Goal: Check status: Check status

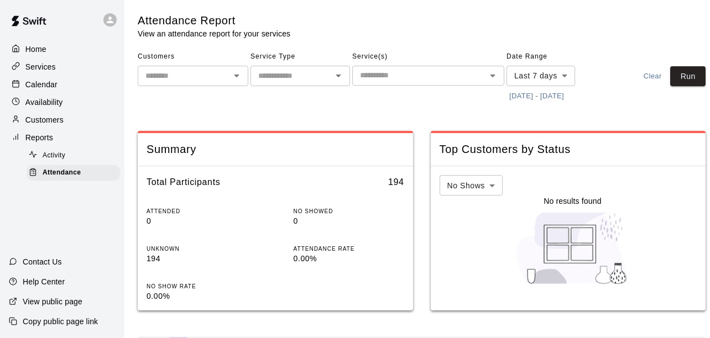
click at [552, 94] on button "[DATE] - [DATE]" at bounding box center [537, 96] width 60 height 17
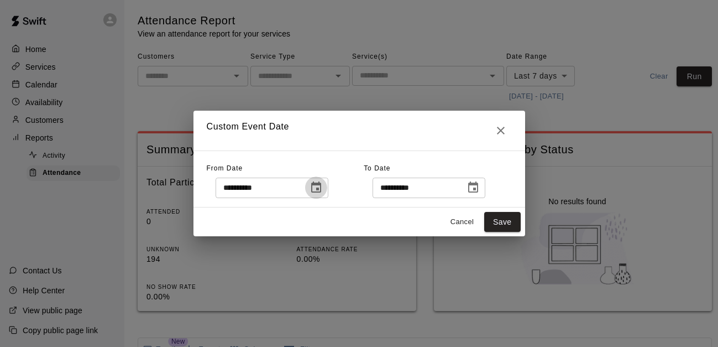
click at [327, 186] on button "Choose date, selected date is Sep 2, 2025" at bounding box center [316, 187] width 22 height 22
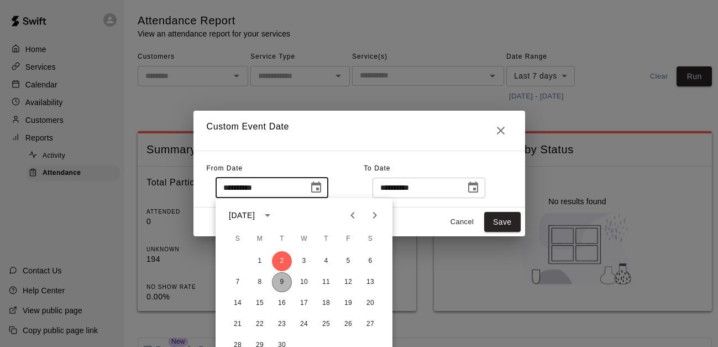
click at [282, 283] on button "9" at bounding box center [282, 282] width 20 height 20
type input "**********"
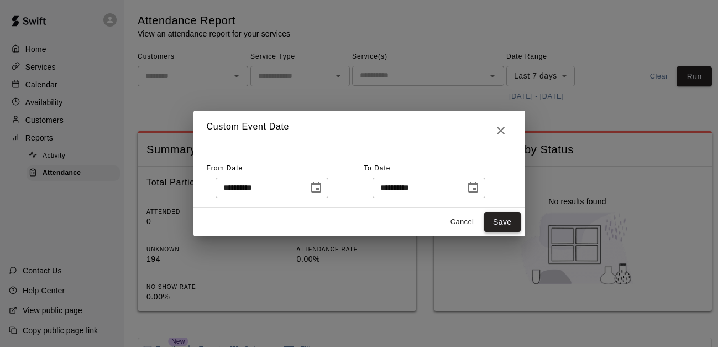
click at [516, 220] on button "Save" at bounding box center [503, 222] width 37 height 20
type input "******"
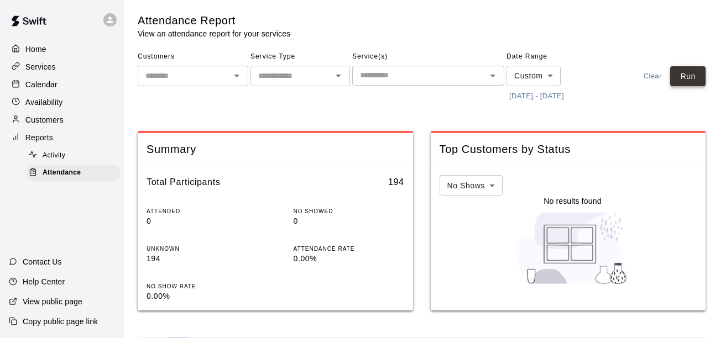
click at [689, 74] on button "Run" at bounding box center [687, 76] width 35 height 20
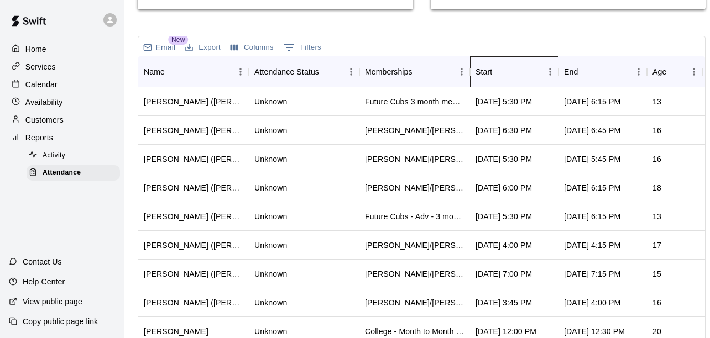
drag, startPoint x: 509, startPoint y: 75, endPoint x: 479, endPoint y: 78, distance: 30.6
click at [479, 78] on div "Start" at bounding box center [484, 71] width 17 height 31
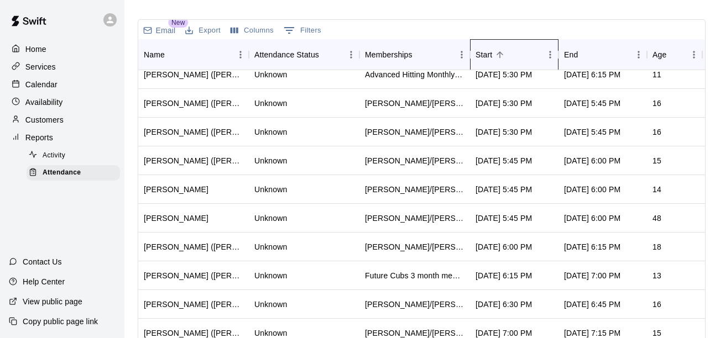
scroll to position [390, 0]
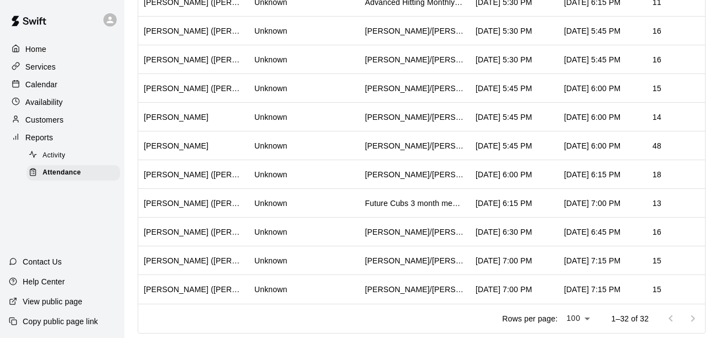
click at [691, 312] on div at bounding box center [682, 319] width 44 height 22
click at [691, 317] on div at bounding box center [682, 319] width 44 height 22
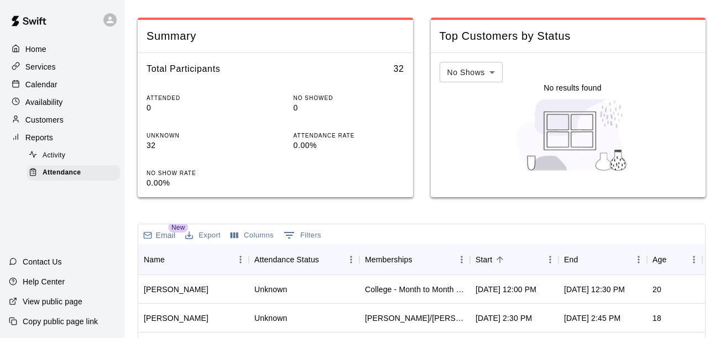
scroll to position [0, 0]
